Goal: Task Accomplishment & Management: Complete application form

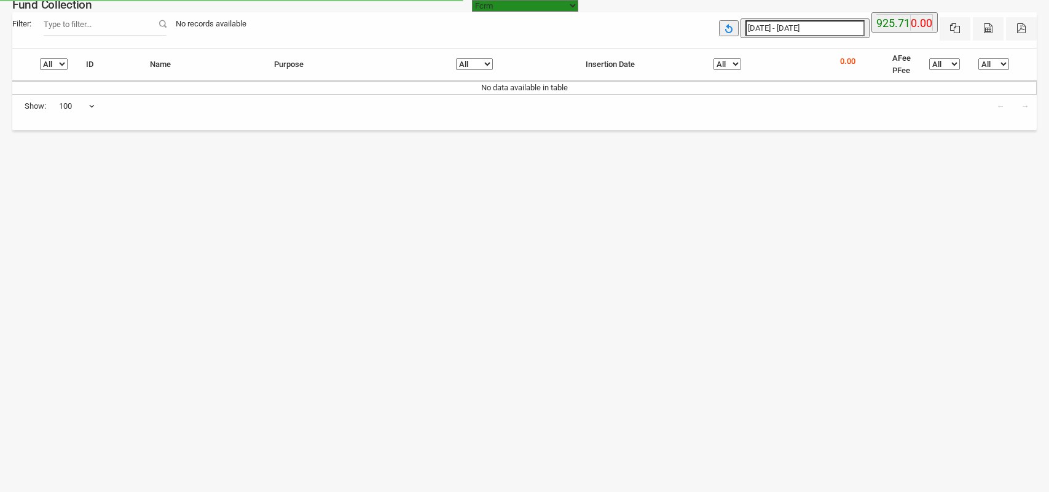
select select "https://subscription.myfundbox.com"
select select "100"
